Goal: Use online tool/utility: Utilize a website feature to perform a specific function

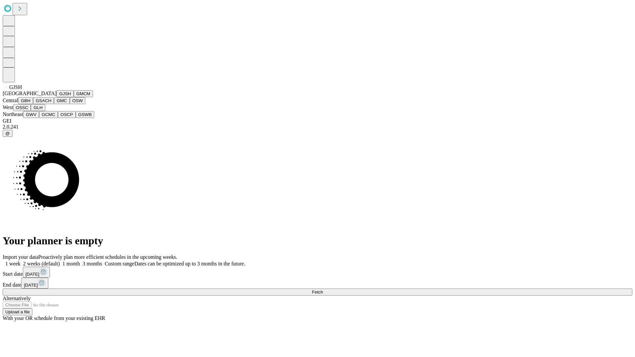
click at [57, 97] on button "GJSH" at bounding box center [65, 93] width 17 height 7
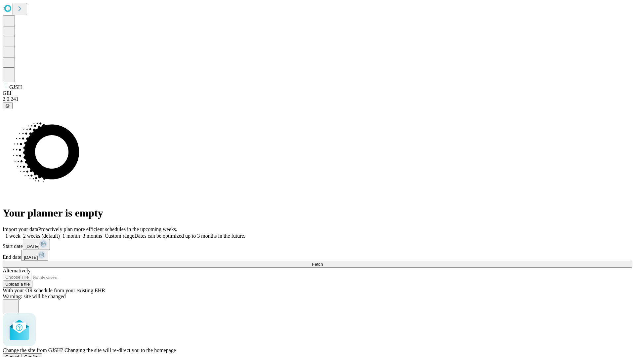
click at [40, 355] on span "Confirm" at bounding box center [32, 357] width 16 height 5
click at [80, 233] on label "1 month" at bounding box center [70, 236] width 20 height 6
click at [323, 262] on span "Fetch" at bounding box center [317, 264] width 11 height 5
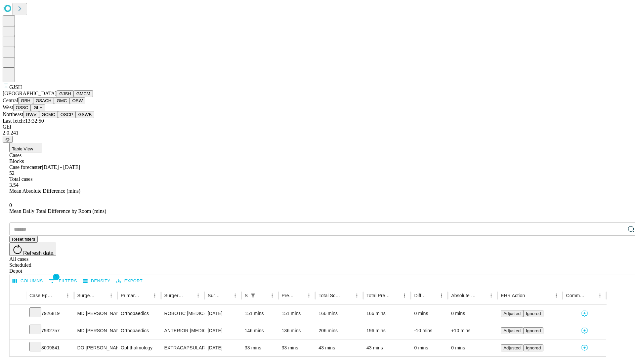
click at [74, 97] on button "GMCM" at bounding box center [83, 93] width 19 height 7
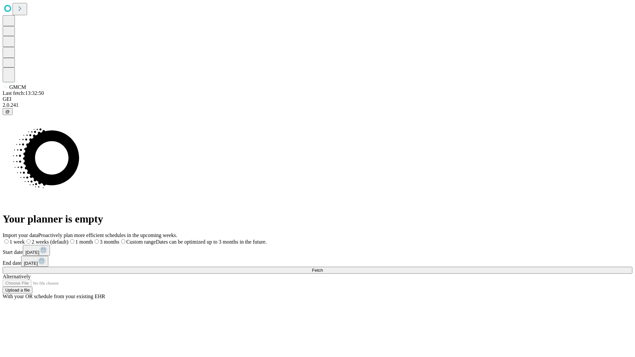
click at [323, 268] on span "Fetch" at bounding box center [317, 270] width 11 height 5
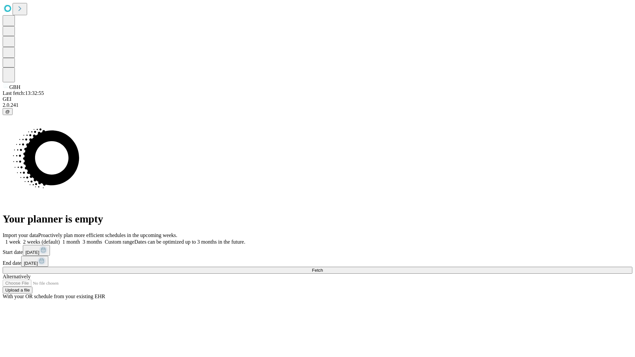
click at [80, 239] on label "1 month" at bounding box center [70, 242] width 20 height 6
click at [323, 268] on span "Fetch" at bounding box center [317, 270] width 11 height 5
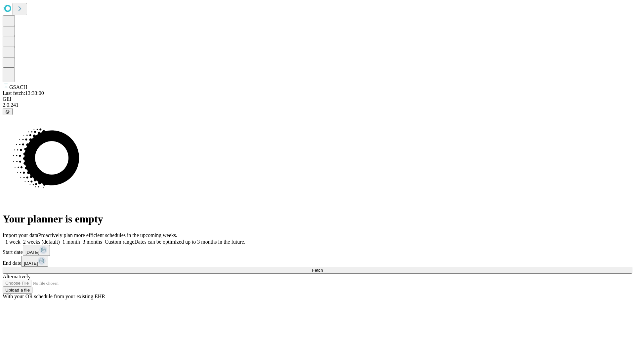
click at [80, 239] on label "1 month" at bounding box center [70, 242] width 20 height 6
click at [323, 268] on span "Fetch" at bounding box center [317, 270] width 11 height 5
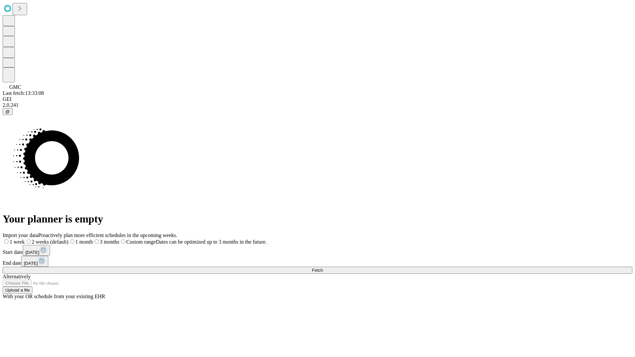
click at [93, 239] on label "1 month" at bounding box center [80, 242] width 24 height 6
click at [323, 268] on span "Fetch" at bounding box center [317, 270] width 11 height 5
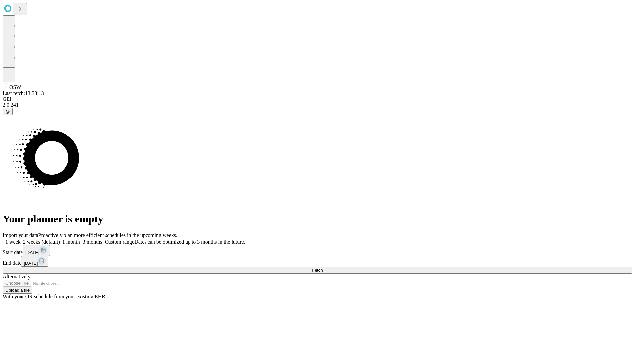
click at [80, 239] on label "1 month" at bounding box center [70, 242] width 20 height 6
click at [323, 268] on span "Fetch" at bounding box center [317, 270] width 11 height 5
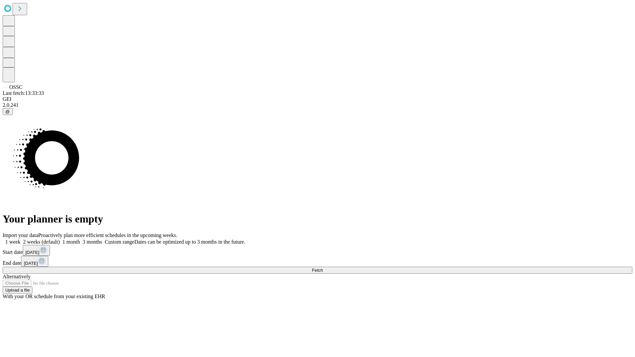
click at [80, 239] on label "1 month" at bounding box center [70, 242] width 20 height 6
click at [323, 268] on span "Fetch" at bounding box center [317, 270] width 11 height 5
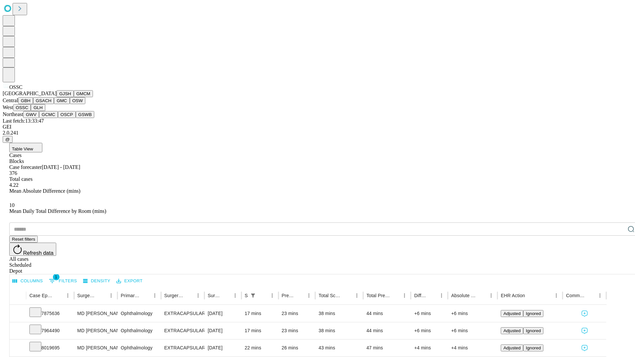
click at [45, 111] on button "GLH" at bounding box center [38, 107] width 14 height 7
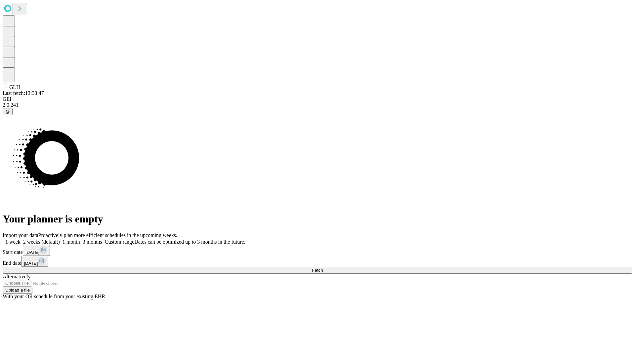
click at [80, 239] on label "1 month" at bounding box center [70, 242] width 20 height 6
click at [323, 268] on span "Fetch" at bounding box center [317, 270] width 11 height 5
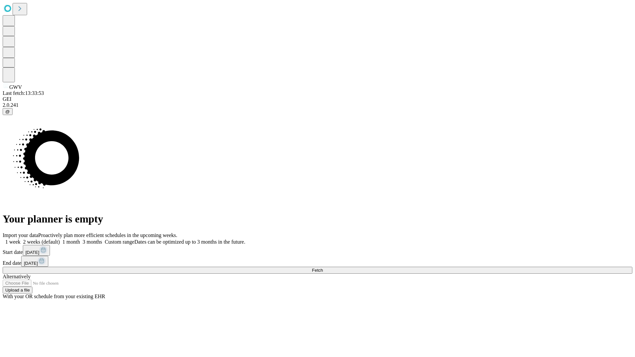
click at [80, 239] on label "1 month" at bounding box center [70, 242] width 20 height 6
click at [323, 268] on span "Fetch" at bounding box center [317, 270] width 11 height 5
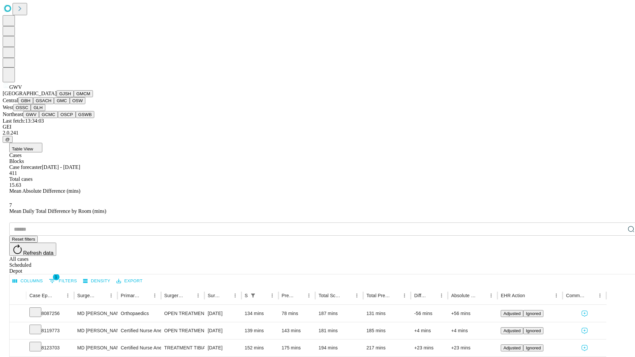
click at [51, 118] on button "GCMC" at bounding box center [48, 114] width 19 height 7
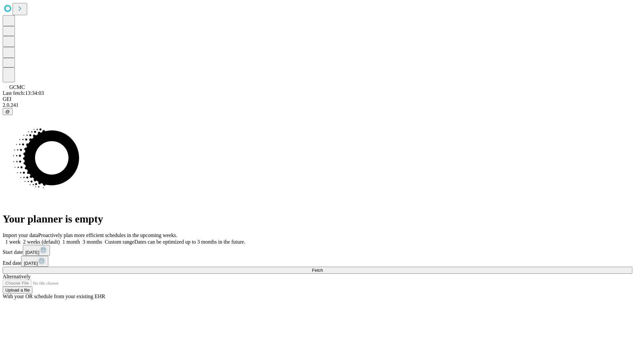
click at [323, 268] on span "Fetch" at bounding box center [317, 270] width 11 height 5
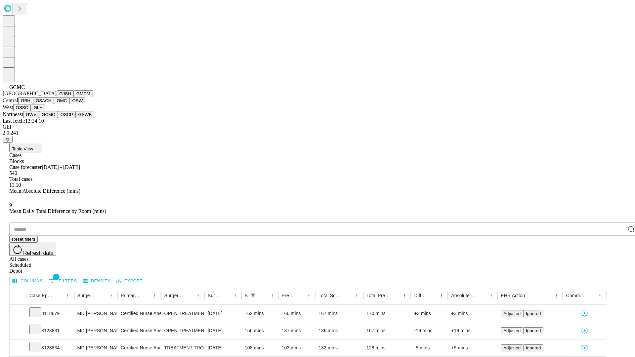
click at [58, 118] on button "OSCP" at bounding box center [67, 114] width 18 height 7
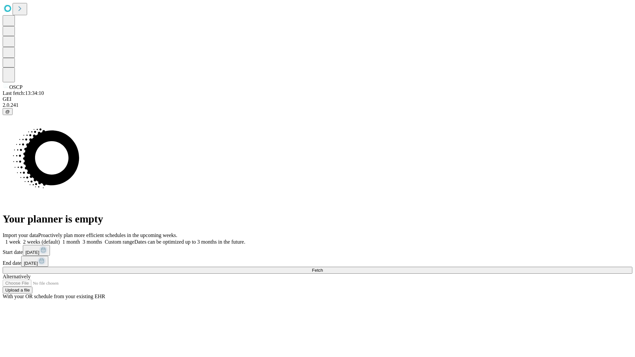
click at [80, 239] on label "1 month" at bounding box center [70, 242] width 20 height 6
click at [323, 268] on span "Fetch" at bounding box center [317, 270] width 11 height 5
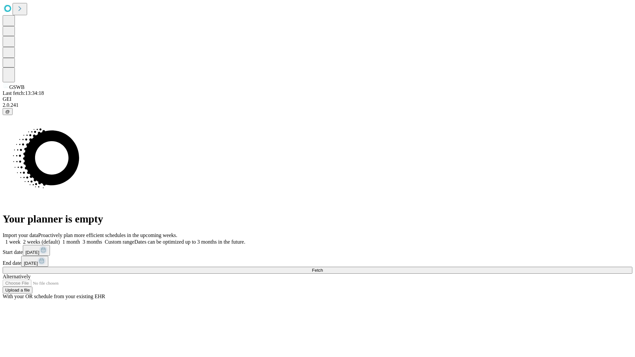
click at [80, 239] on label "1 month" at bounding box center [70, 242] width 20 height 6
click at [323, 268] on span "Fetch" at bounding box center [317, 270] width 11 height 5
